Goal: Information Seeking & Learning: Learn about a topic

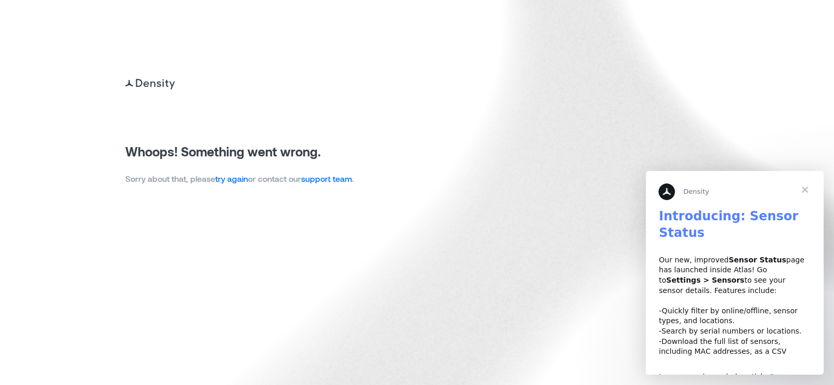
click at [236, 178] on link "try again" at bounding box center [231, 179] width 33 height 10
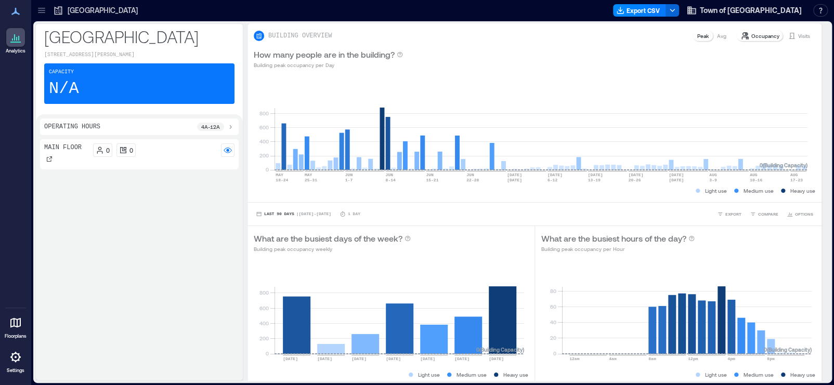
click at [93, 200] on div "Main Floor 0 0" at bounding box center [139, 257] width 199 height 237
click at [41, 8] on icon at bounding box center [41, 10] width 10 height 10
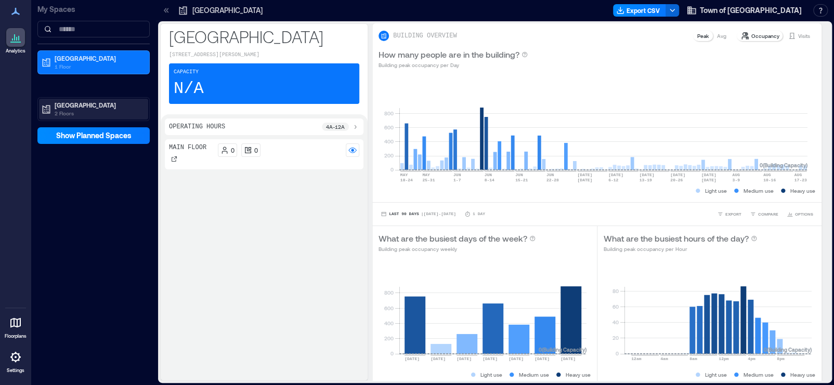
click at [88, 108] on p "[GEOGRAPHIC_DATA]" at bounding box center [98, 105] width 87 height 8
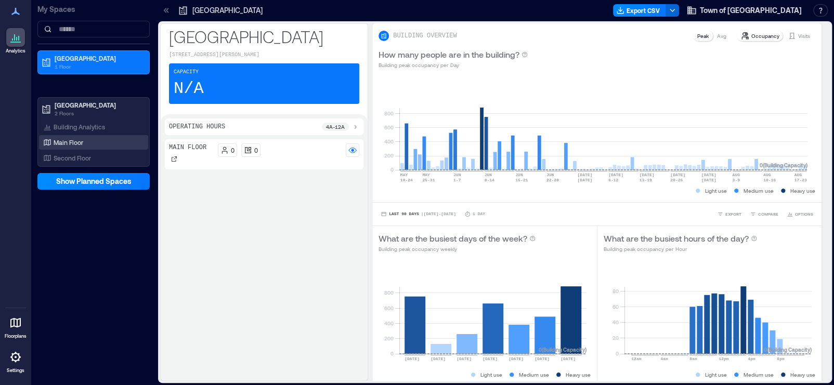
click at [89, 139] on div "Main Floor" at bounding box center [91, 142] width 101 height 10
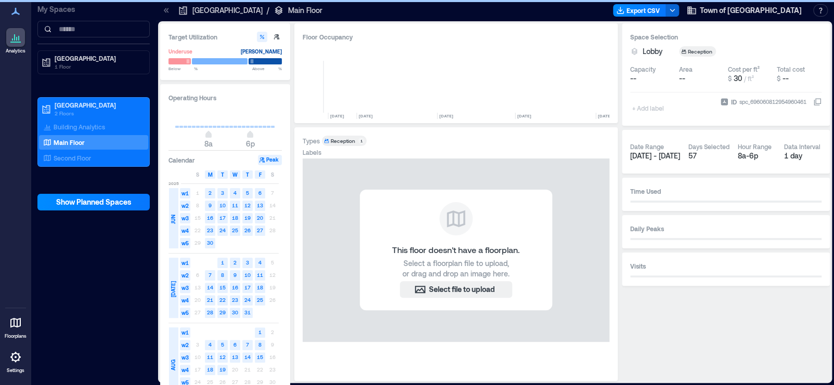
scroll to position [0, 5339]
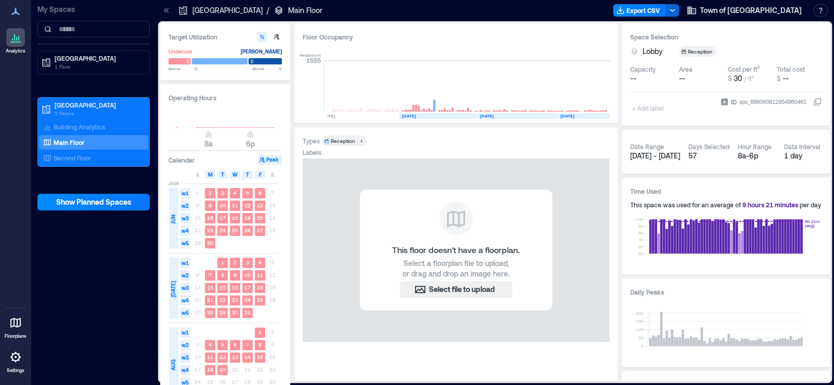
click at [602, 223] on div "This floor doesn't have a floorplan. Select a floorplan file to upload, or drag…" at bounding box center [456, 251] width 307 height 184
click at [445, 316] on div "This floor doesn't have a floorplan. Select a floorplan file to upload, or drag…" at bounding box center [456, 251] width 307 height 184
click at [212, 180] on div "2025 JUN w1 1 2 3 4 5 6 7 w2 8 9 10 11 12 13 14 w3 15 16 17 18 19 20 21 w4 22 2…" at bounding box center [223, 215] width 110 height 70
click at [271, 162] on button "Peak" at bounding box center [270, 160] width 24 height 10
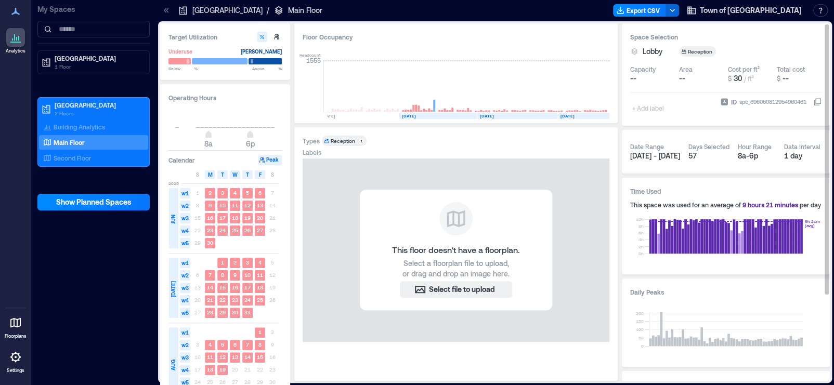
click at [827, 345] on div "Daily Peaks 0 50 100 150 200" at bounding box center [726, 323] width 208 height 88
drag, startPoint x: 827, startPoint y: 345, endPoint x: 826, endPoint y: 334, distance: 11.5
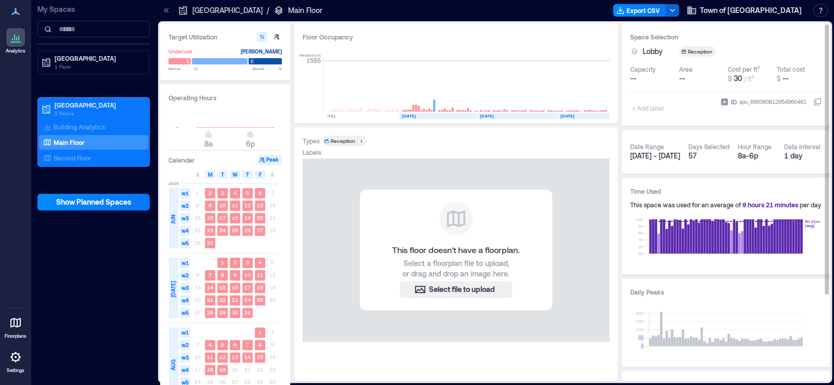
click at [826, 334] on div "Daily Peaks 0 50 100 150 200" at bounding box center [726, 323] width 208 height 88
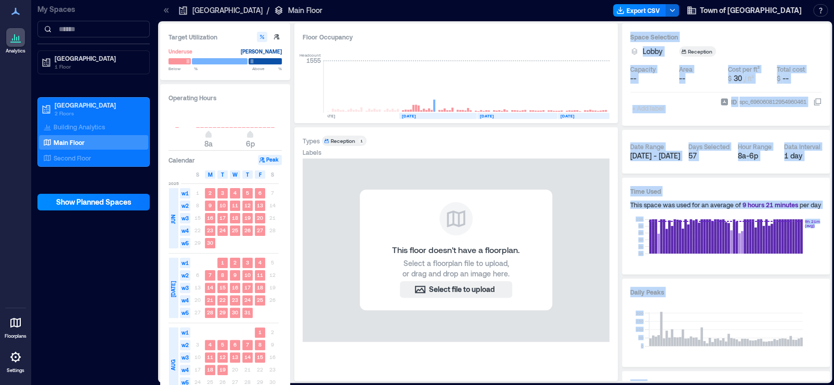
scroll to position [116, 0]
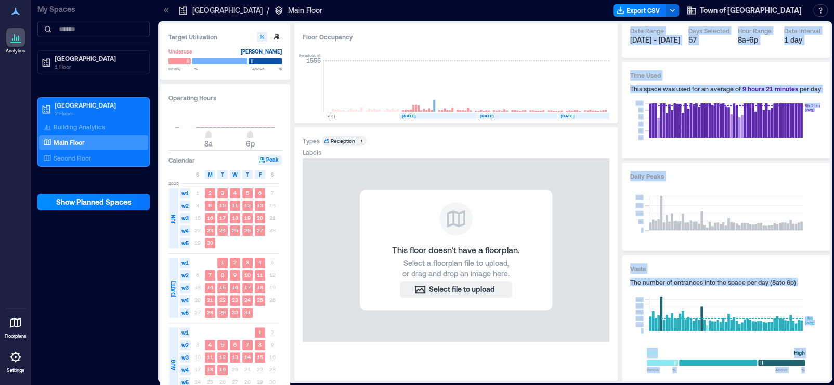
drag, startPoint x: 826, startPoint y: 267, endPoint x: 829, endPoint y: 400, distance: 133.7
click at [829, 385] on html "Analytics Floorplans Settings My Spaces Morinville Community Cultural Centre 1 …" at bounding box center [417, 192] width 834 height 385
click at [735, 173] on h3 "Daily Peaks" at bounding box center [725, 176] width 191 height 10
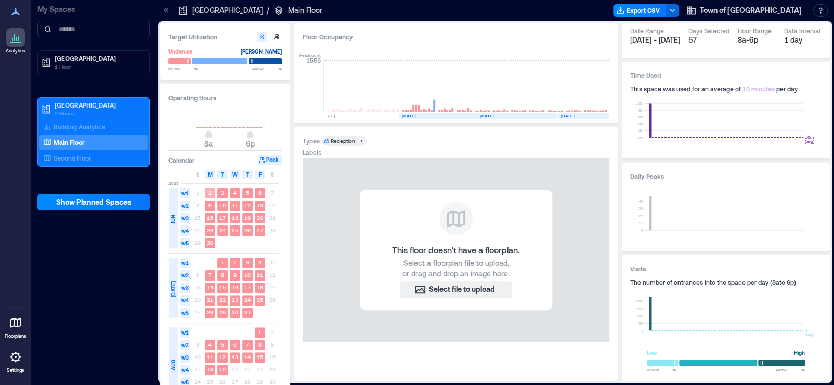
click at [213, 192] on rect at bounding box center [210, 193] width 10 height 10
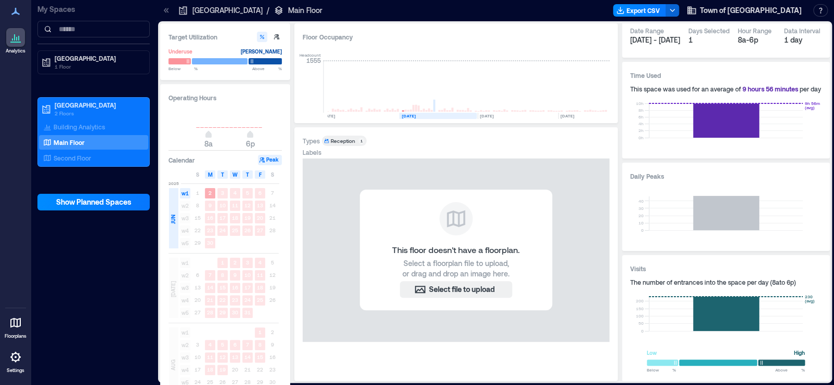
scroll to position [0, 5309]
drag, startPoint x: 290, startPoint y: 223, endPoint x: 276, endPoint y: 290, distance: 68.6
click at [276, 290] on div "Target Utilization Underuse Critical mass Below ** % Above ** % Operating Hours…" at bounding box center [495, 202] width 670 height 358
click at [112, 102] on p "Morinville Leisure Centre" at bounding box center [98, 105] width 87 height 8
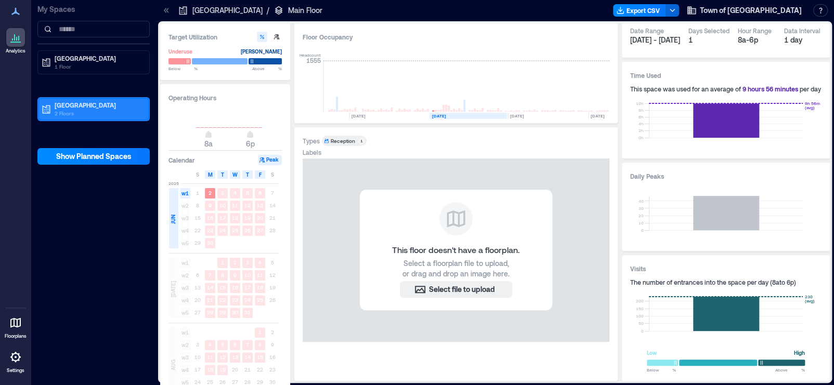
click at [80, 106] on p "Morinville Leisure Centre" at bounding box center [98, 105] width 87 height 8
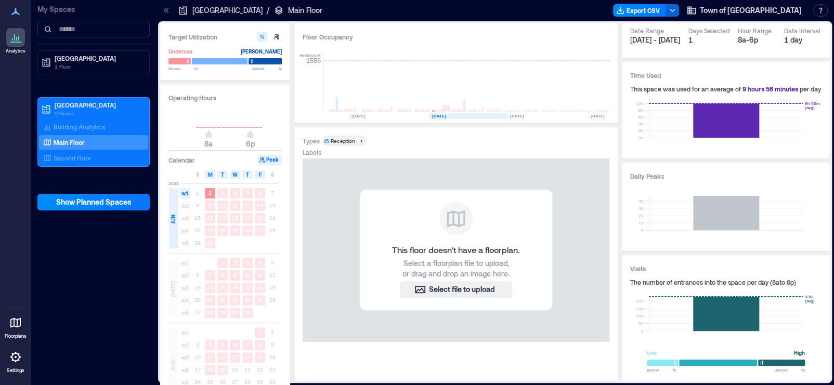
click at [75, 142] on p "Main Floor" at bounding box center [69, 142] width 31 height 8
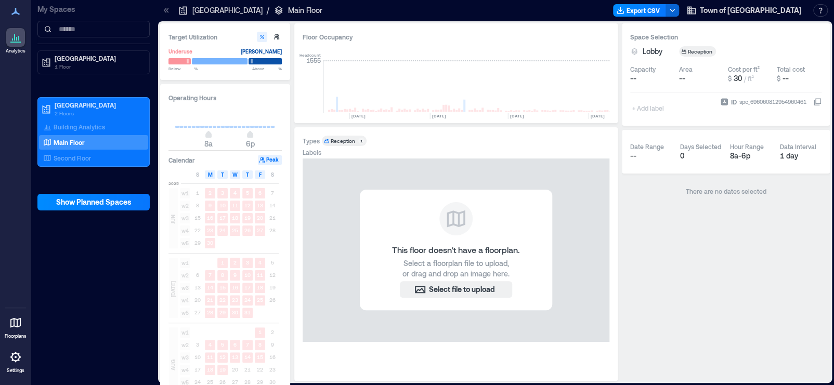
click at [16, 363] on div at bounding box center [15, 357] width 19 height 19
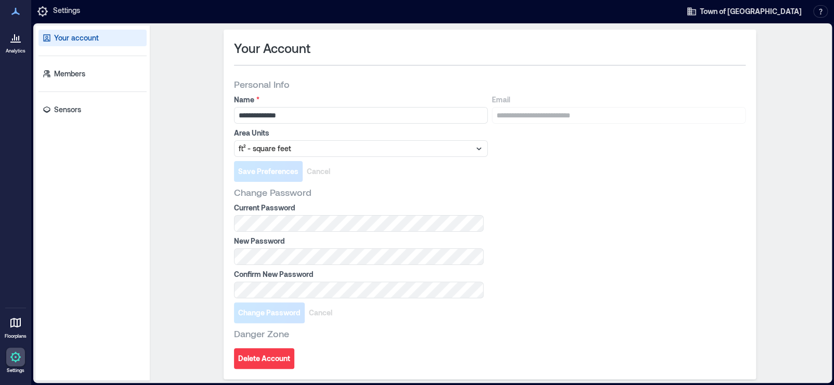
click at [21, 320] on icon at bounding box center [15, 323] width 12 height 12
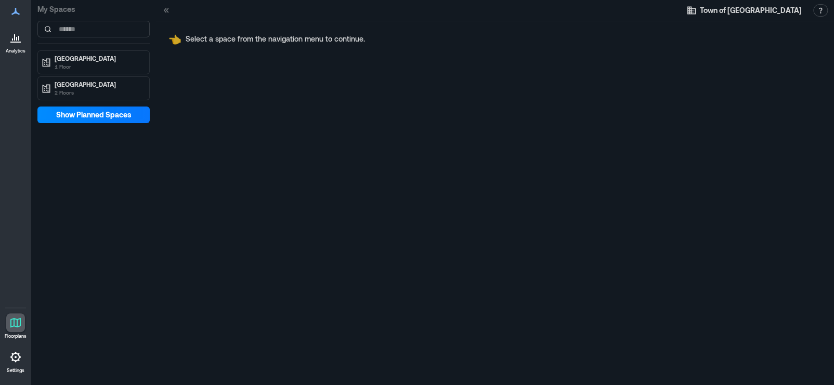
click at [22, 42] on div at bounding box center [15, 37] width 19 height 19
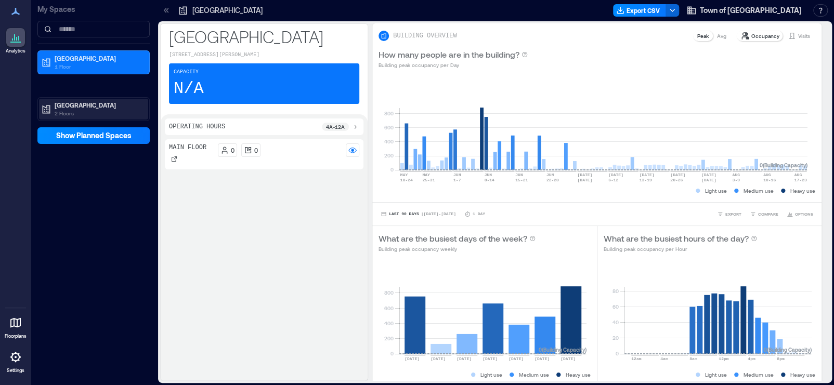
click at [80, 108] on p "Morinville Leisure Centre" at bounding box center [98, 105] width 87 height 8
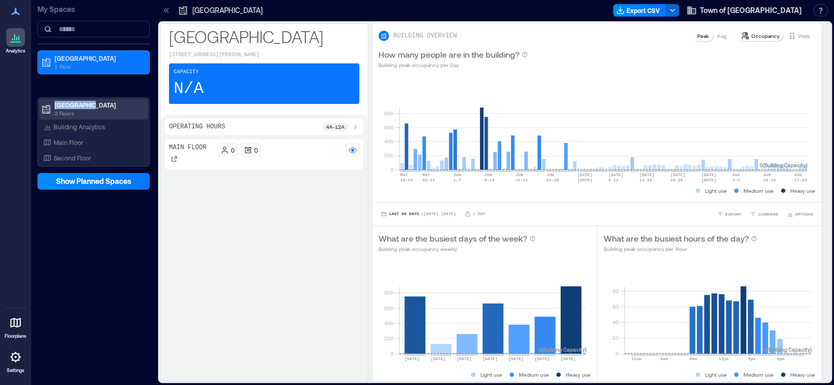
click at [80, 108] on p "Morinville Leisure Centre" at bounding box center [98, 105] width 87 height 8
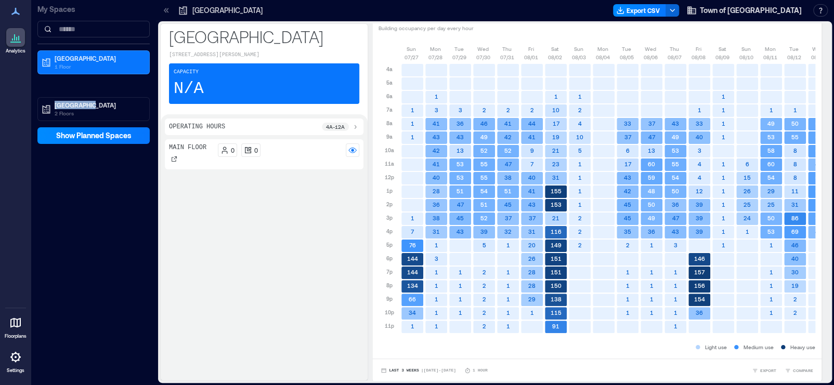
scroll to position [1, 0]
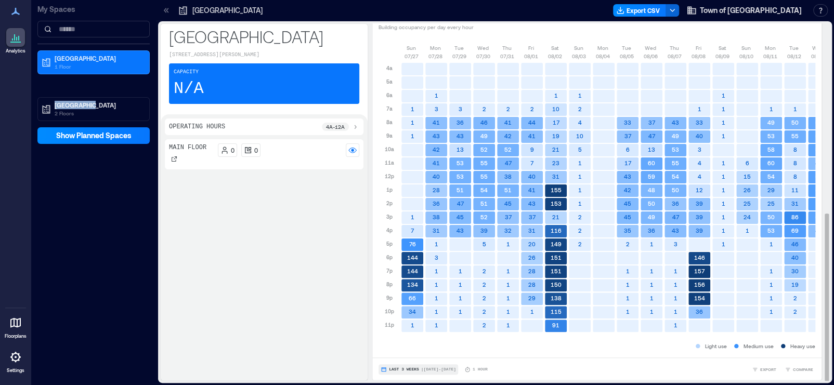
click at [402, 370] on span "Last 3 Weeks" at bounding box center [404, 370] width 30 height 0
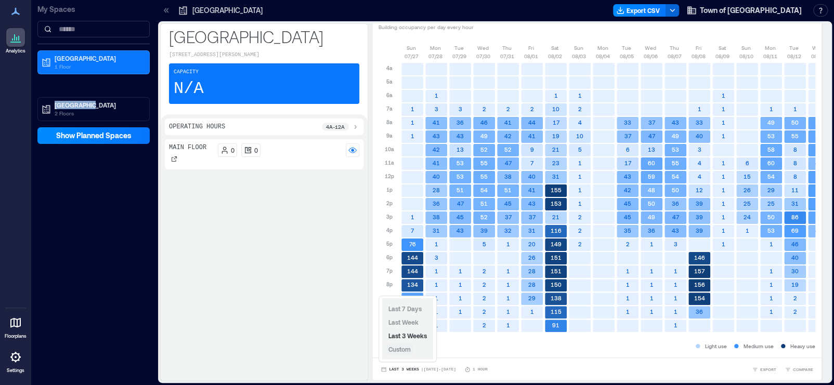
click at [400, 347] on span "Custom" at bounding box center [399, 349] width 22 height 7
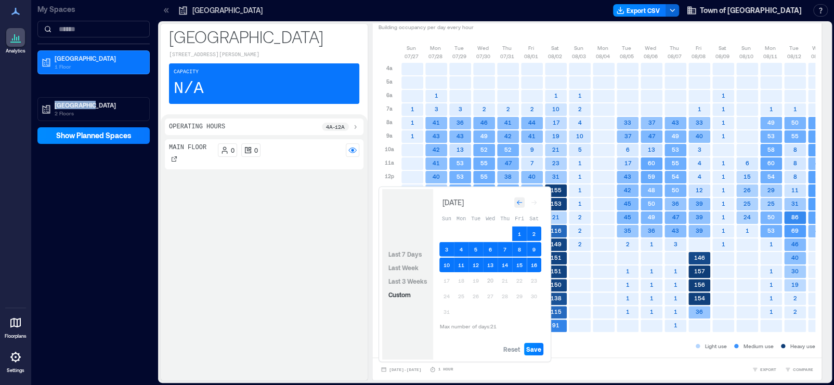
click at [518, 206] on icon "Go to previous month" at bounding box center [519, 203] width 6 height 6
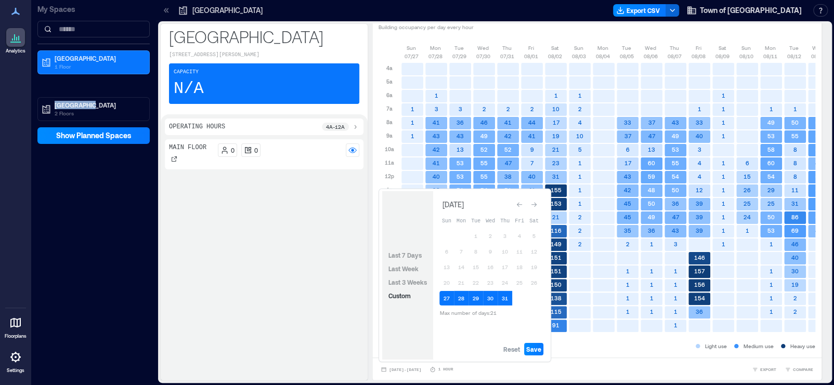
click at [518, 206] on icon "Go to previous month" at bounding box center [519, 205] width 6 height 6
click at [518, 206] on icon "Go to previous month" at bounding box center [519, 203] width 6 height 6
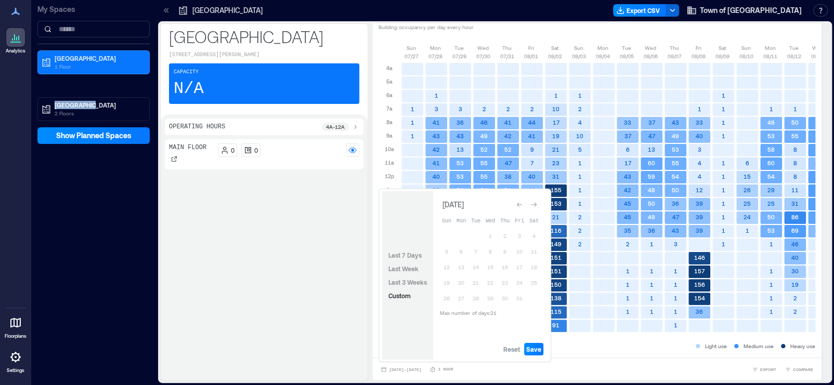
click at [518, 206] on icon "Go to previous month" at bounding box center [519, 205] width 6 height 6
click at [477, 298] on td at bounding box center [476, 298] width 15 height 15
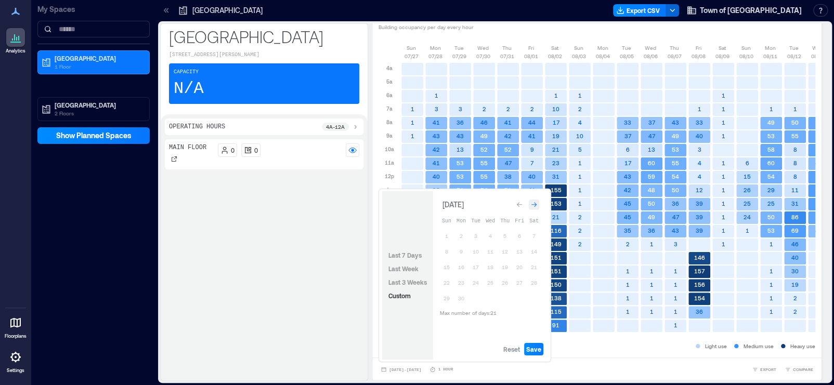
click at [537, 207] on icon "Go to next month" at bounding box center [534, 205] width 6 height 6
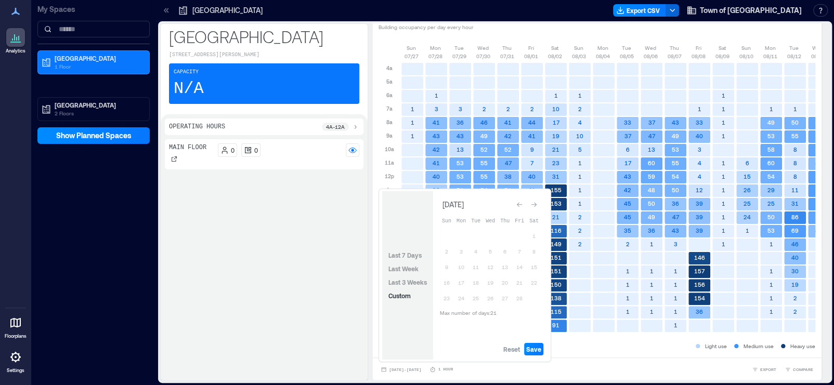
click at [537, 207] on icon "Go to next month" at bounding box center [534, 205] width 6 height 6
click at [537, 206] on icon "Go to next month" at bounding box center [534, 203] width 6 height 6
click at [537, 207] on icon "Go to next month" at bounding box center [534, 205] width 6 height 6
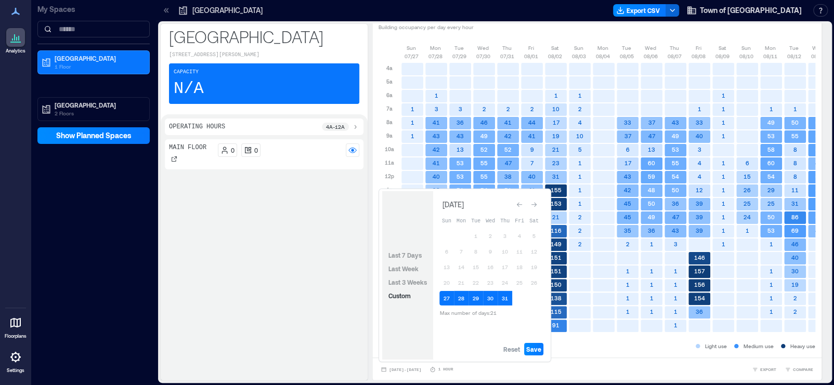
click at [537, 207] on icon "Go to next month" at bounding box center [534, 205] width 6 height 6
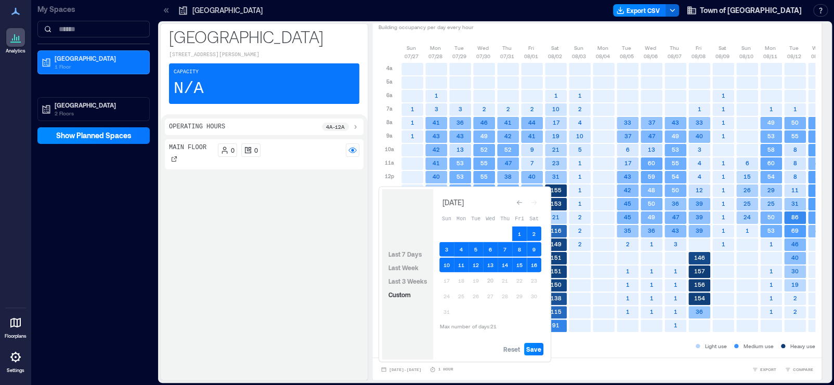
click at [322, 246] on div "Main Floor 0 0" at bounding box center [264, 257] width 199 height 237
drag, startPoint x: 322, startPoint y: 246, endPoint x: 228, endPoint y: 166, distance: 123.6
click at [228, 166] on div "Main Floor 0 0" at bounding box center [264, 257] width 199 height 237
